Goal: Navigation & Orientation: Find specific page/section

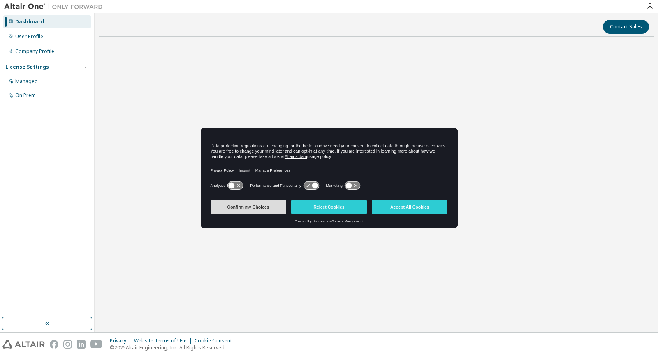
click at [260, 208] on button "Confirm my Choices" at bounding box center [248, 206] width 76 height 15
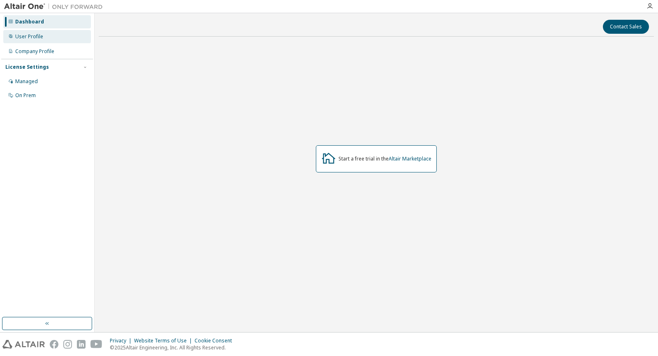
click at [43, 36] on div "User Profile" at bounding box center [47, 36] width 88 height 13
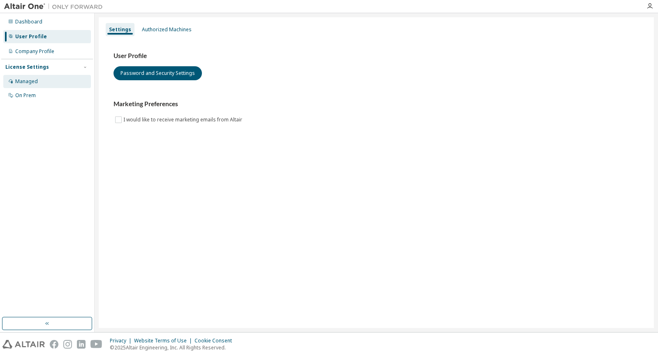
click at [35, 83] on div "Managed" at bounding box center [26, 81] width 23 height 7
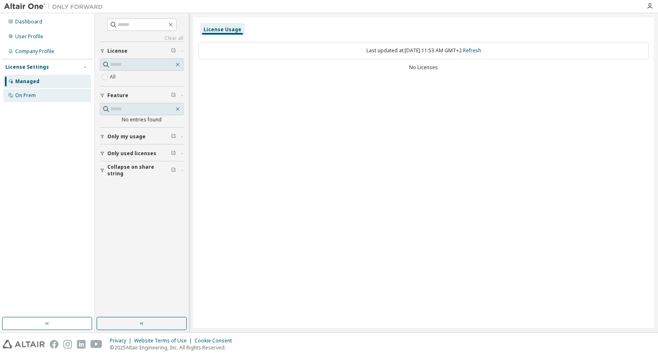
click at [33, 92] on div "On Prem" at bounding box center [25, 95] width 21 height 7
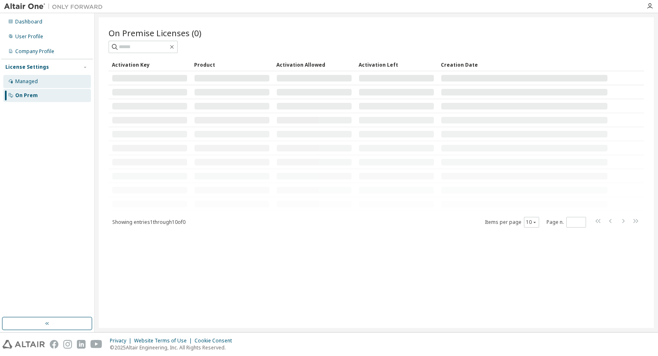
click at [35, 82] on div "Managed" at bounding box center [26, 81] width 23 height 7
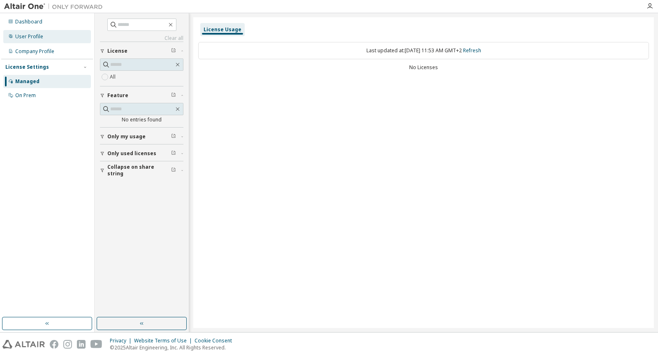
click at [37, 39] on div "User Profile" at bounding box center [29, 36] width 28 height 7
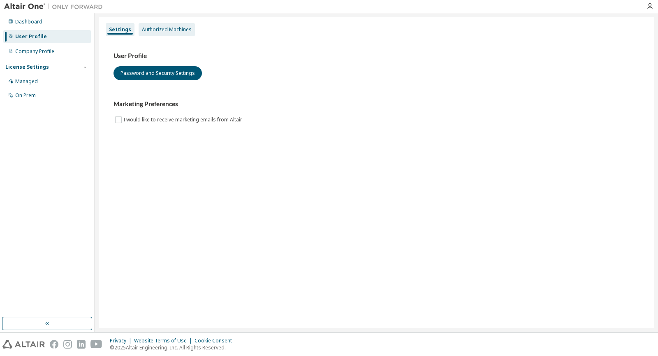
click at [157, 32] on div "Authorized Machines" at bounding box center [167, 29] width 50 height 7
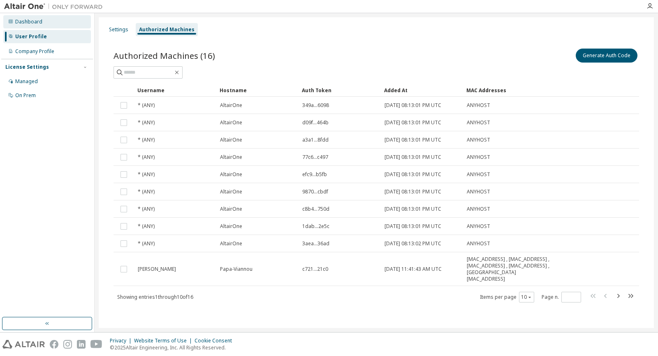
click at [37, 18] on div "Dashboard" at bounding box center [28, 21] width 27 height 7
